Goal: Check status: Check status

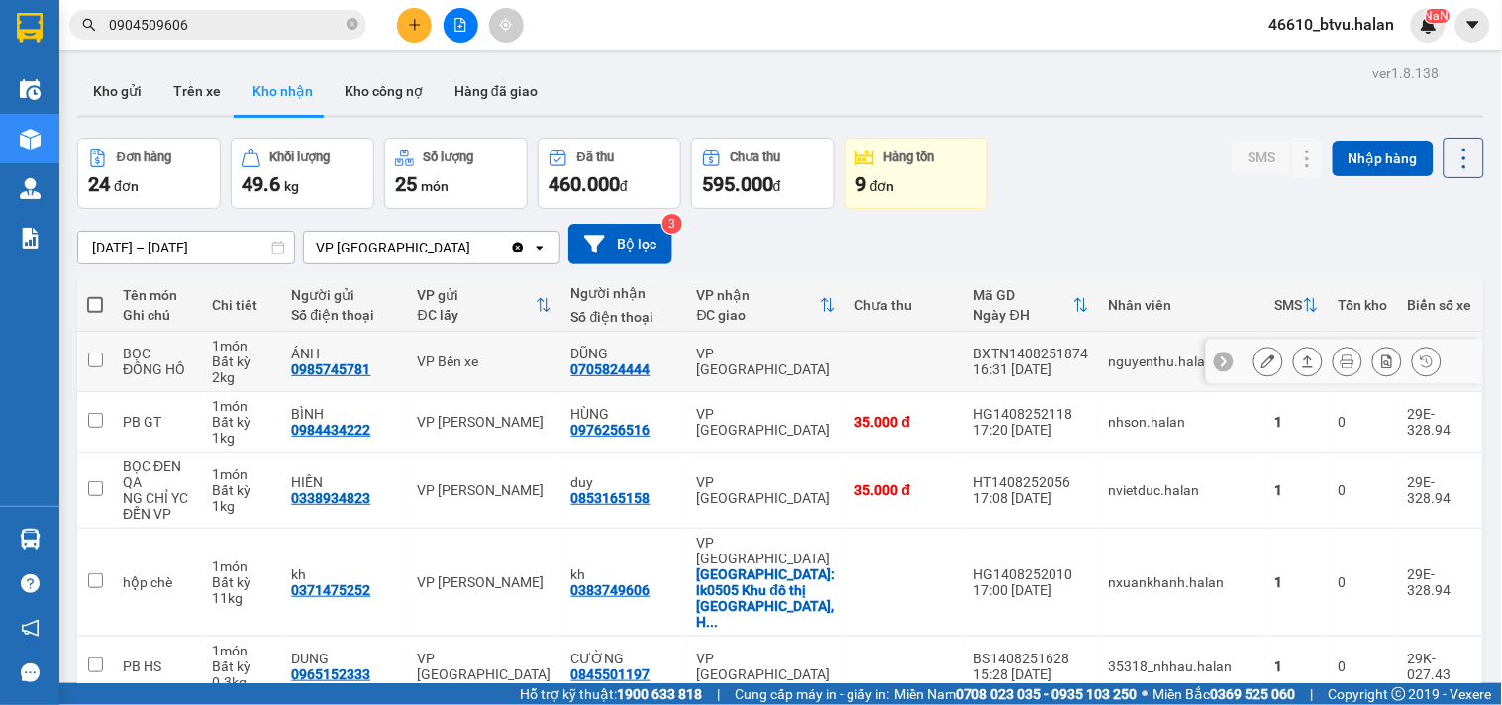
click at [913, 391] on section "Kết quả tìm kiếm ( 11 ) Bộ lọc Mã ĐH Trạng thái Món hàng Thu hộ Tổng cước Chưa …" at bounding box center [751, 352] width 1502 height 705
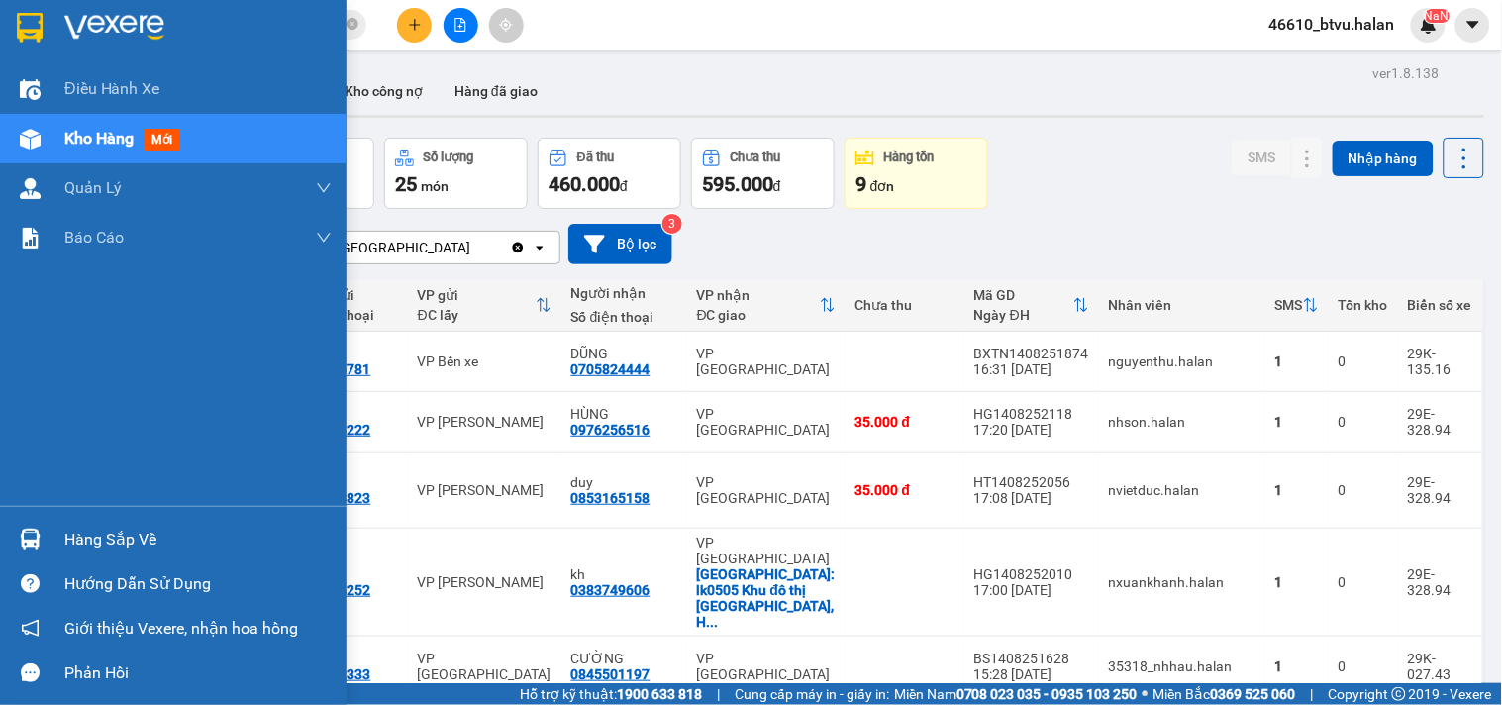
click at [14, 541] on div at bounding box center [30, 539] width 35 height 35
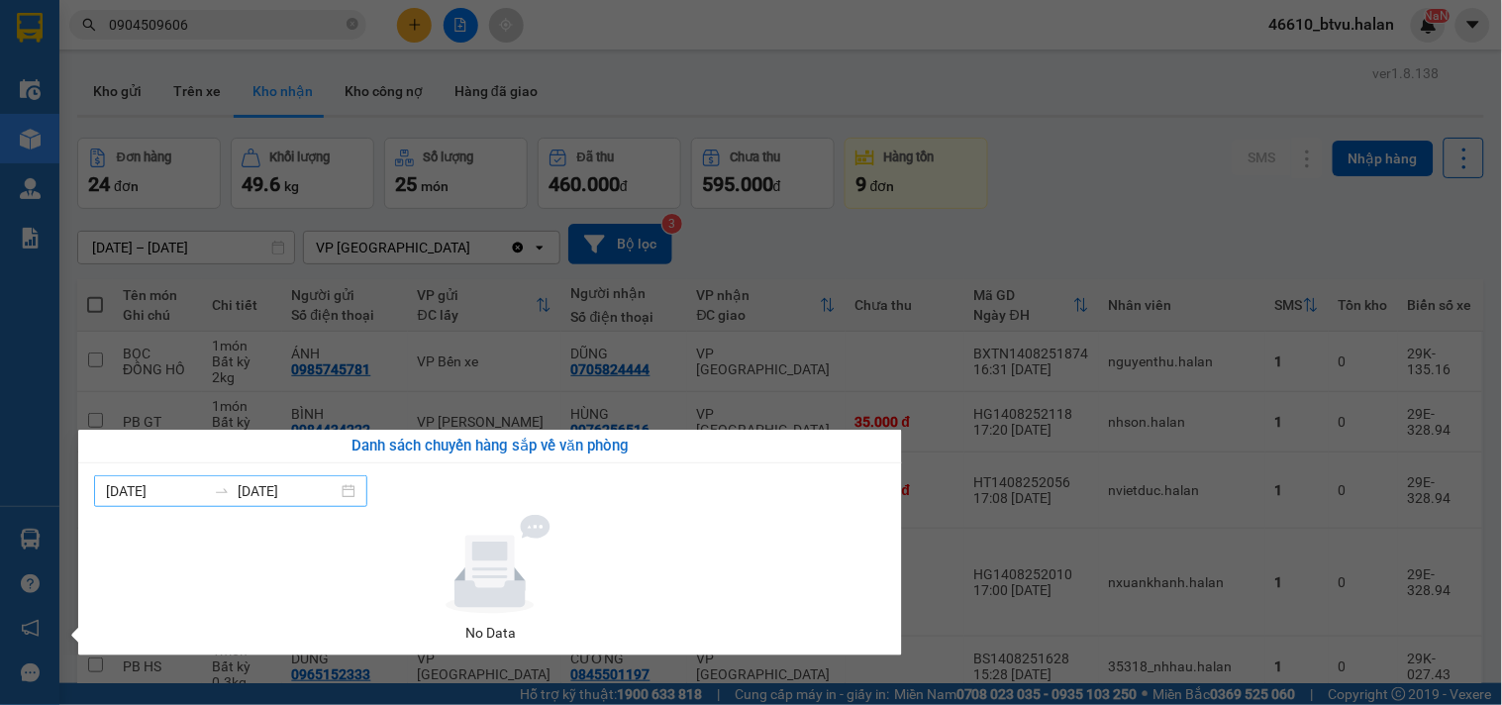
click at [151, 488] on input "[DATE]" at bounding box center [156, 491] width 100 height 22
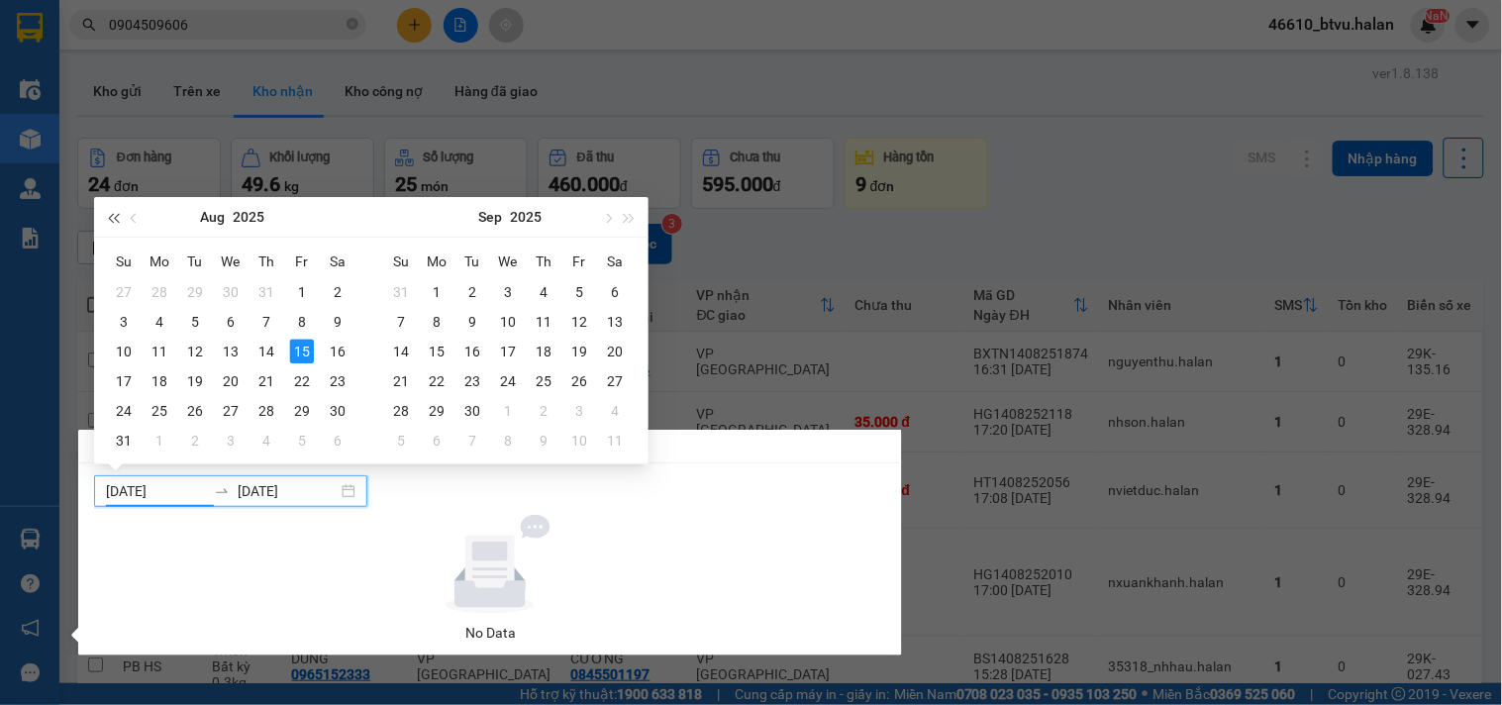
click at [115, 220] on span "button" at bounding box center [113, 218] width 10 height 10
click at [113, 205] on button "button" at bounding box center [113, 217] width 22 height 40
click at [627, 215] on span "button" at bounding box center [630, 218] width 10 height 10
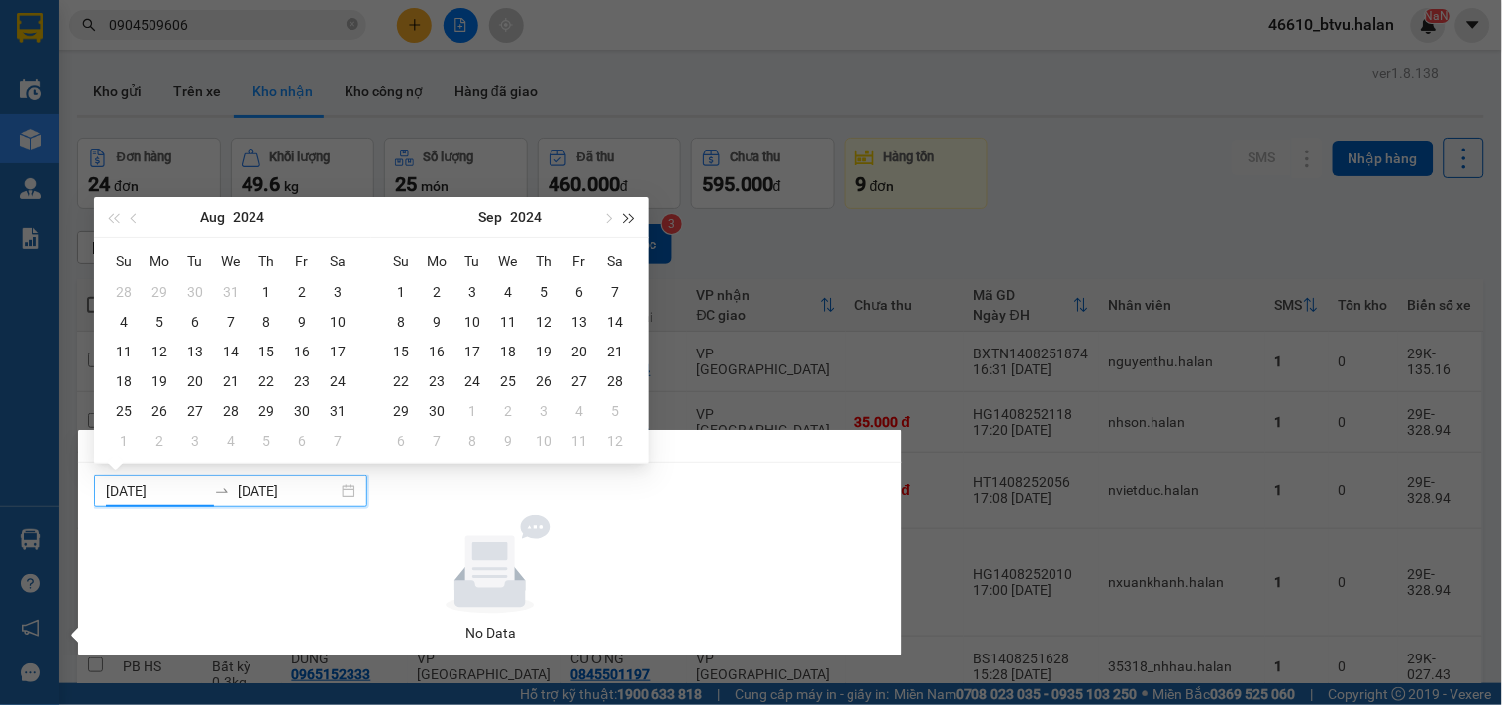
click at [627, 215] on span "button" at bounding box center [630, 218] width 10 height 10
click at [142, 214] on button "button" at bounding box center [135, 217] width 22 height 40
type input "[DATE]"
click at [126, 294] on div "1" at bounding box center [124, 292] width 24 height 24
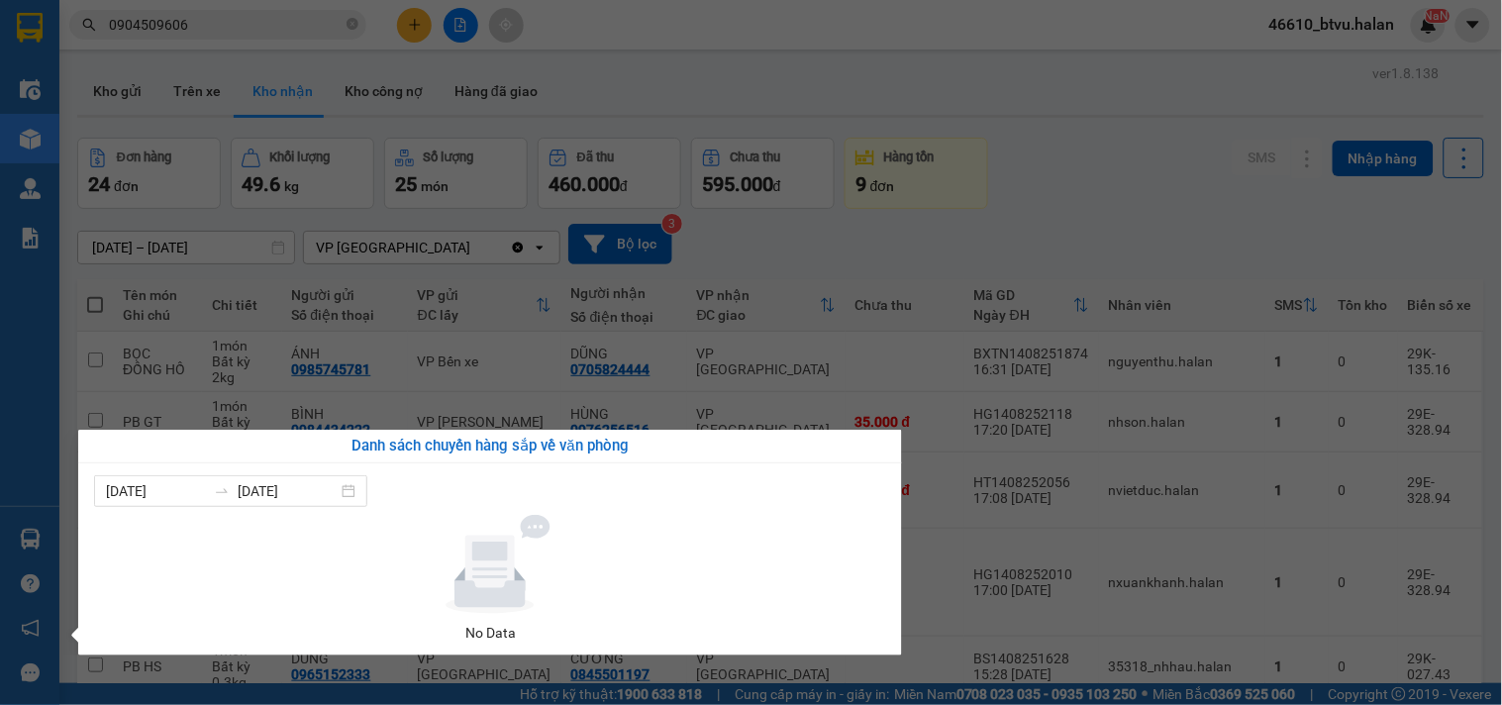
click at [285, 491] on input "[DATE]" at bounding box center [288, 491] width 100 height 22
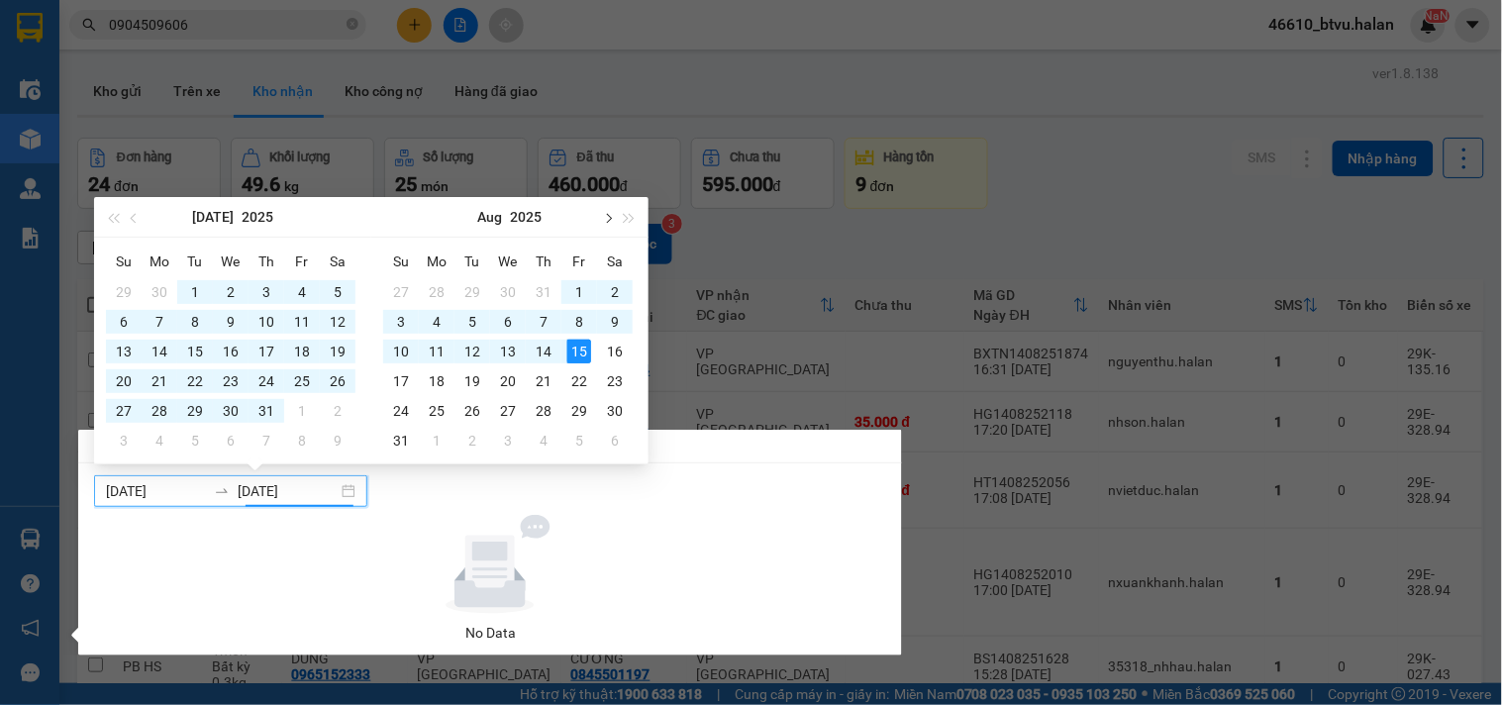
click at [604, 221] on button "button" at bounding box center [607, 217] width 22 height 40
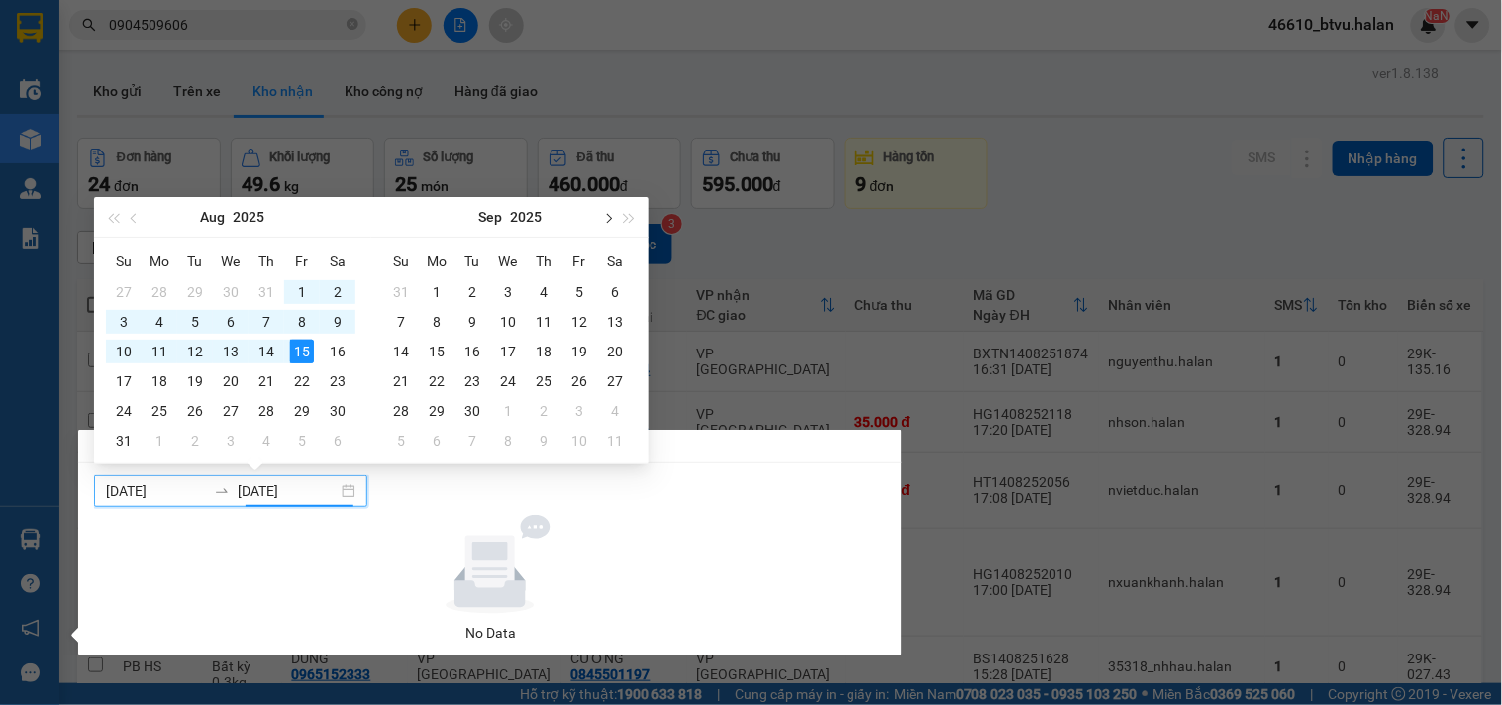
click at [604, 221] on button "button" at bounding box center [607, 217] width 22 height 40
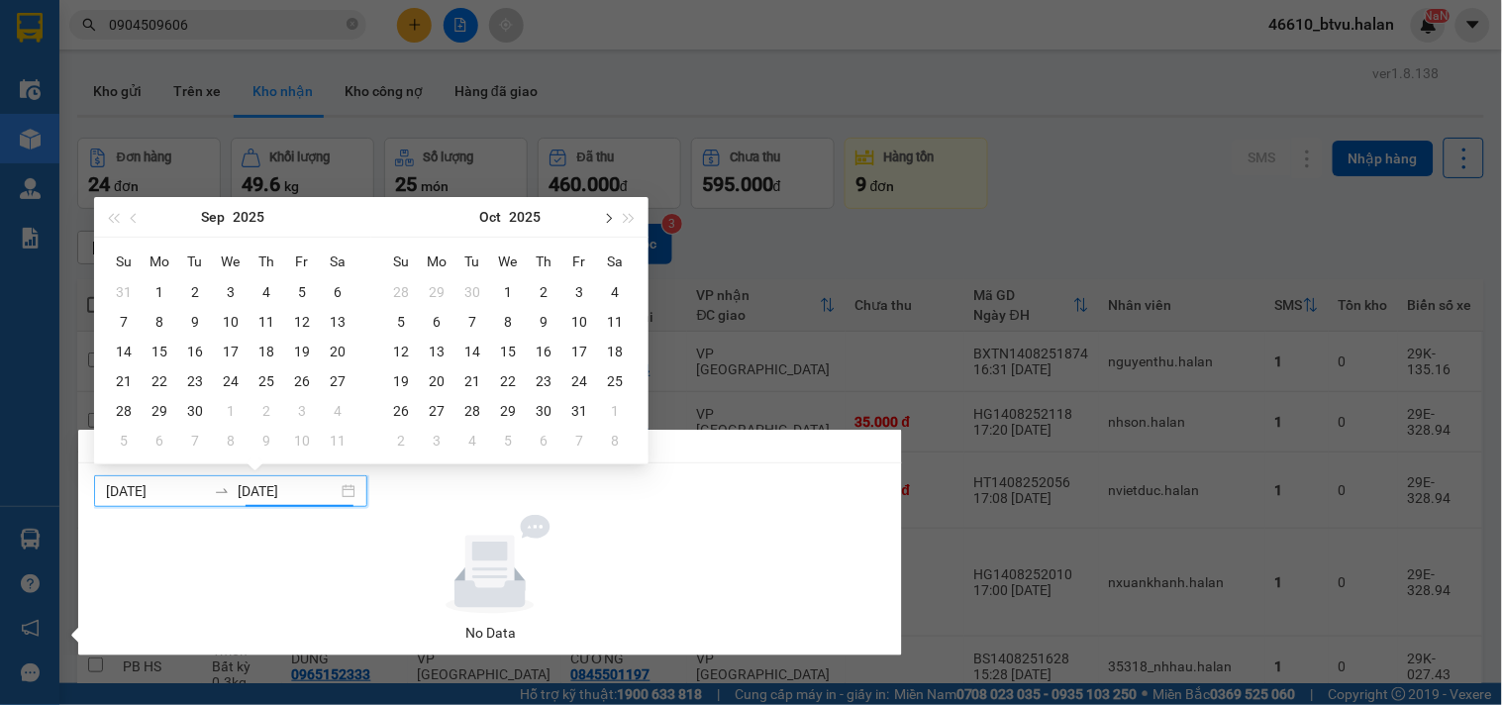
click at [604, 221] on button "button" at bounding box center [607, 217] width 22 height 40
type input "[DATE]"
click at [399, 433] on div "30" at bounding box center [401, 441] width 24 height 24
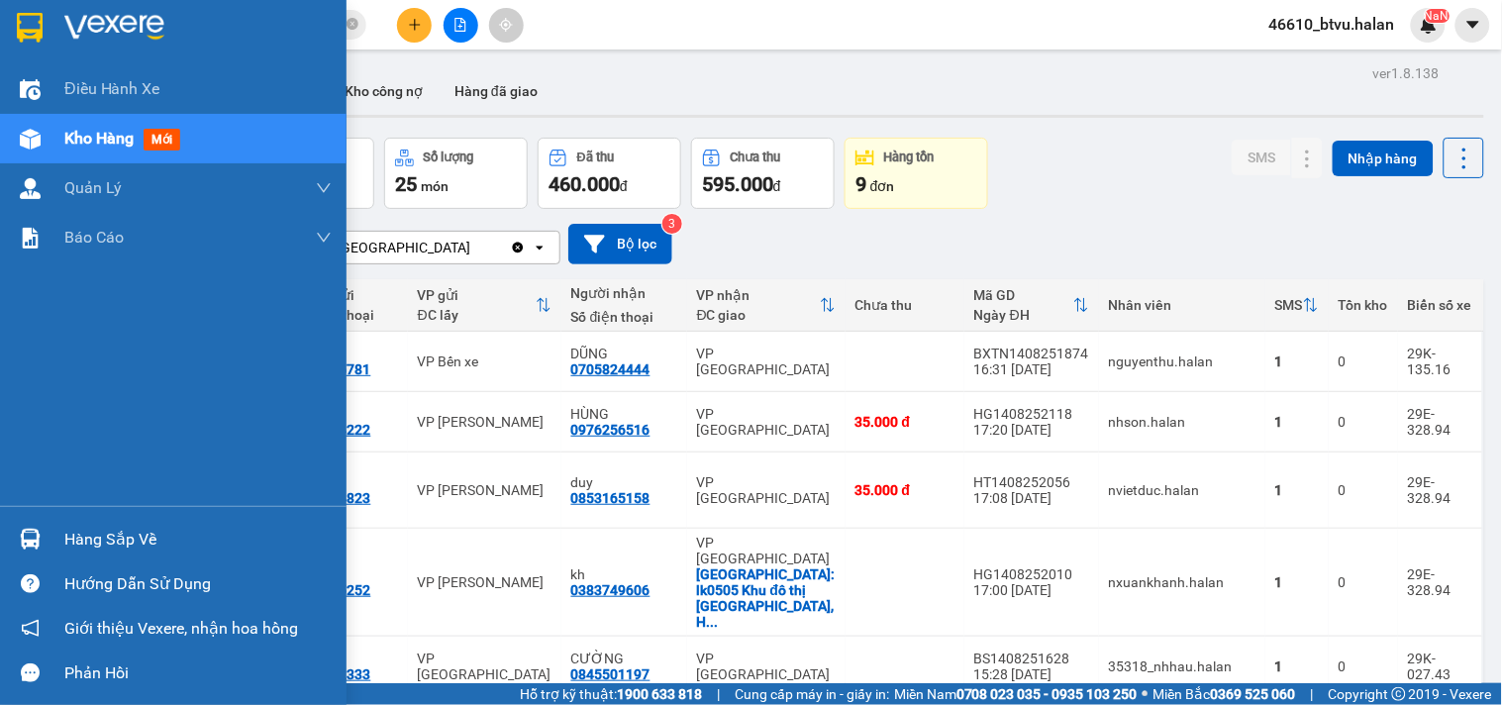
click at [44, 144] on div "Điều hành xe Kho hàng mới Quản [PERSON_NAME] lý chuyến Quản lý kiểm kho Báo cáo…" at bounding box center [173, 352] width 347 height 705
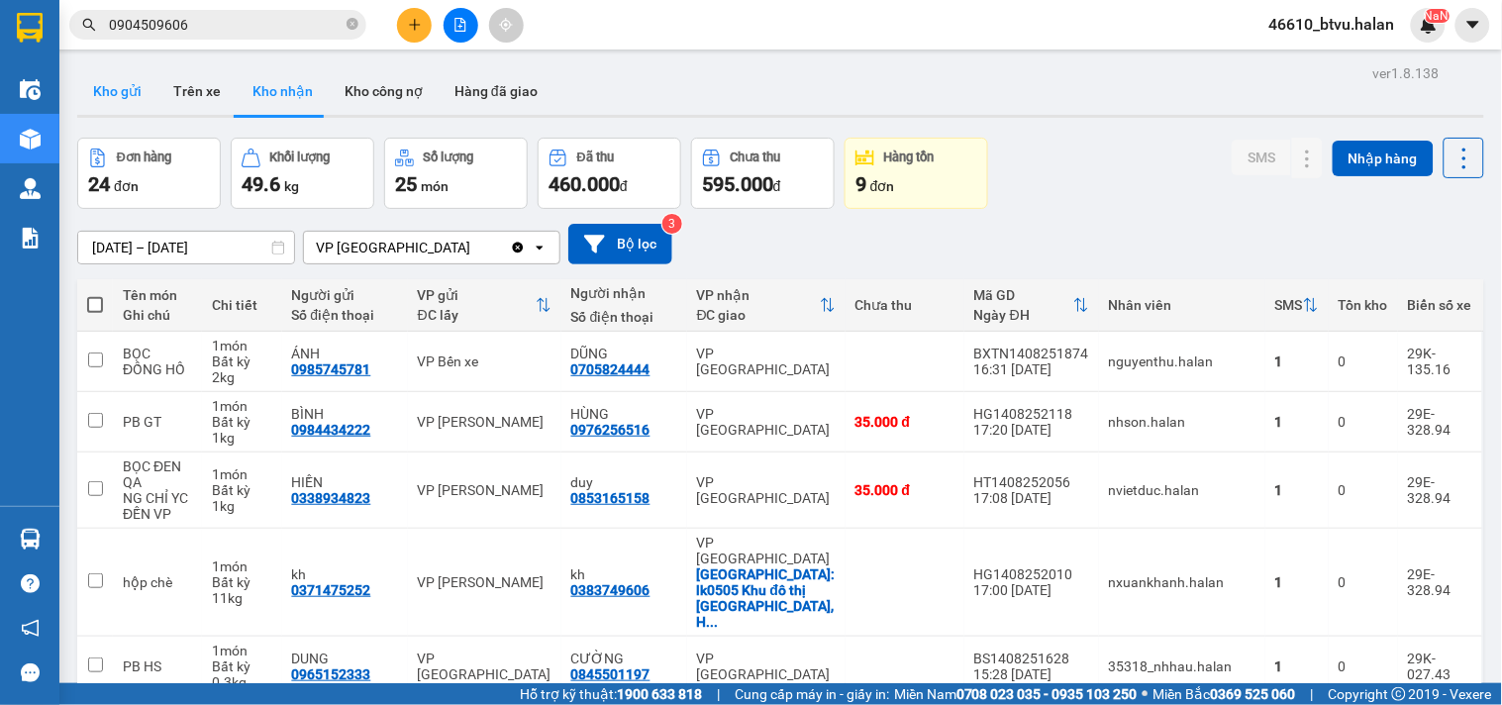
click at [125, 97] on button "Kho gửi" at bounding box center [117, 91] width 80 height 48
